Goal: Check status: Check status

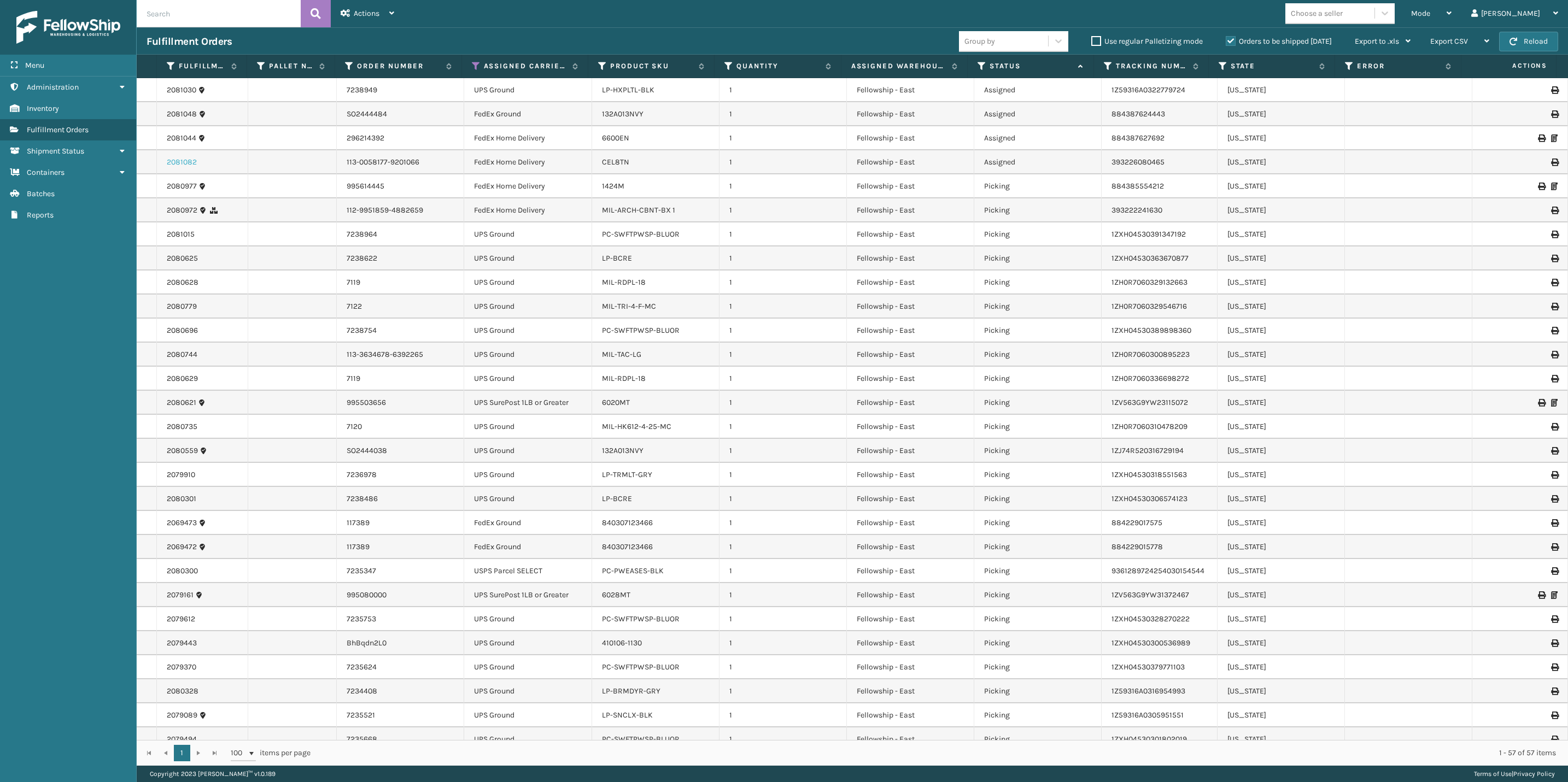
click at [184, 164] on link "2081082" at bounding box center [181, 162] width 30 height 11
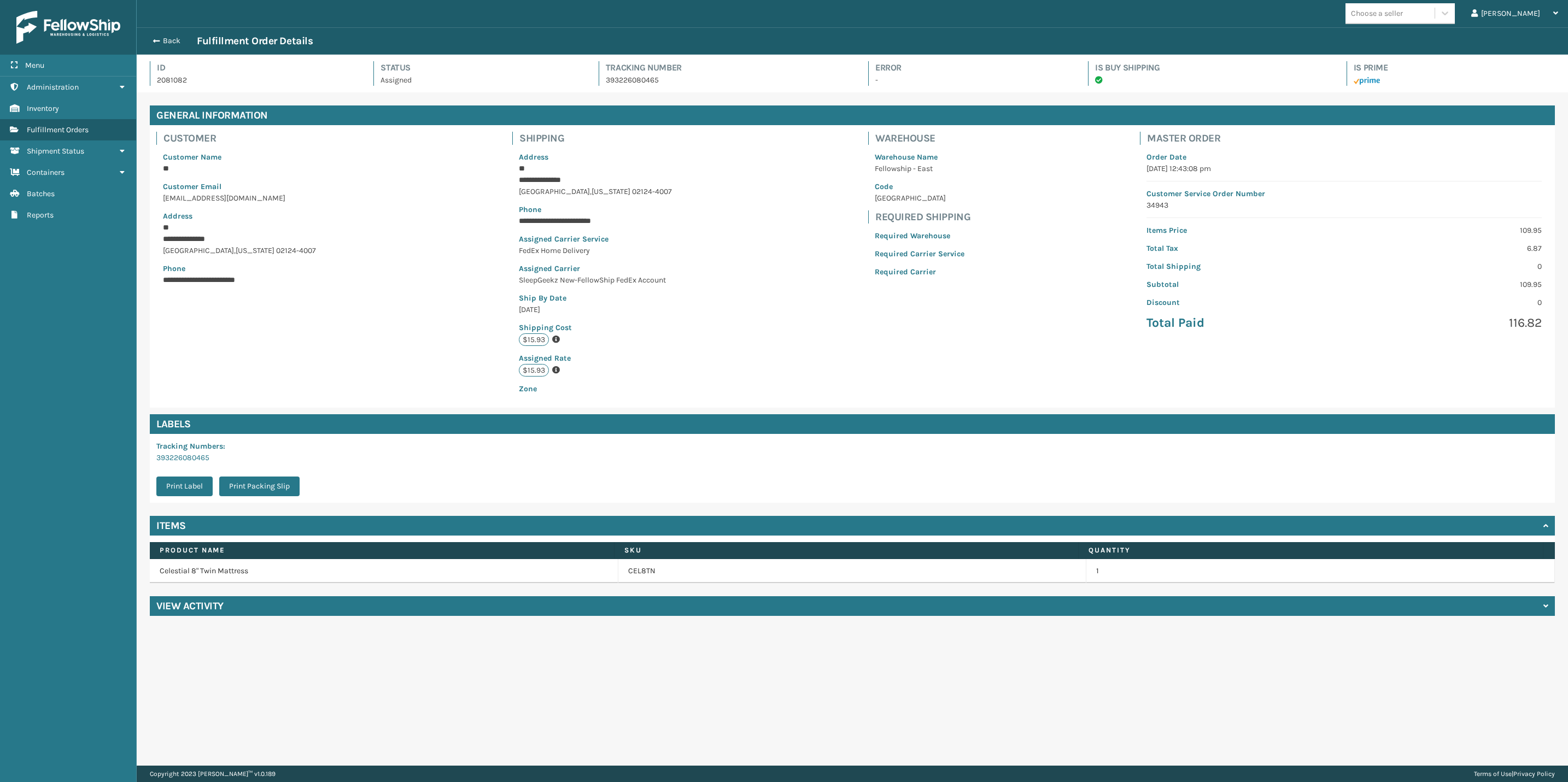
scroll to position [26, 1432]
click at [195, 610] on h4 "View Activity" at bounding box center [189, 606] width 67 height 13
click at [156, 40] on span "button" at bounding box center [155, 41] width 7 height 8
